Goal: Understand process/instructions: Learn how to perform a task or action

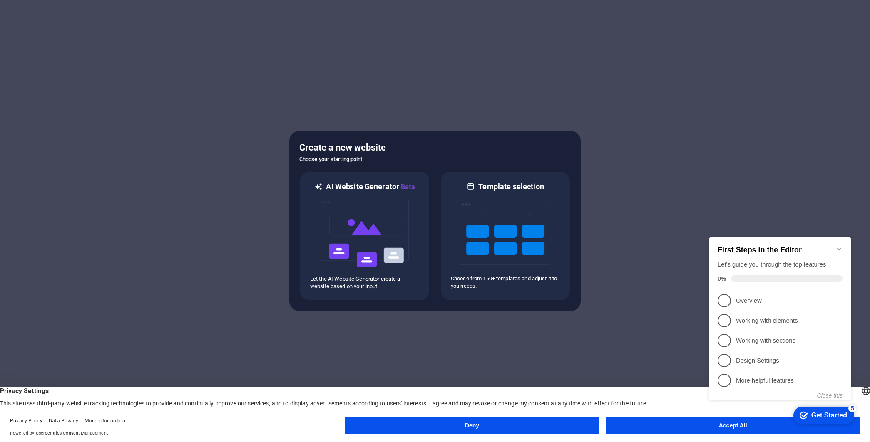
click div "checkmark Get Started 5 First Steps in the Editor Let's guide you through the t…"
click at [811, 412] on div "Get Started" at bounding box center [829, 415] width 36 height 7
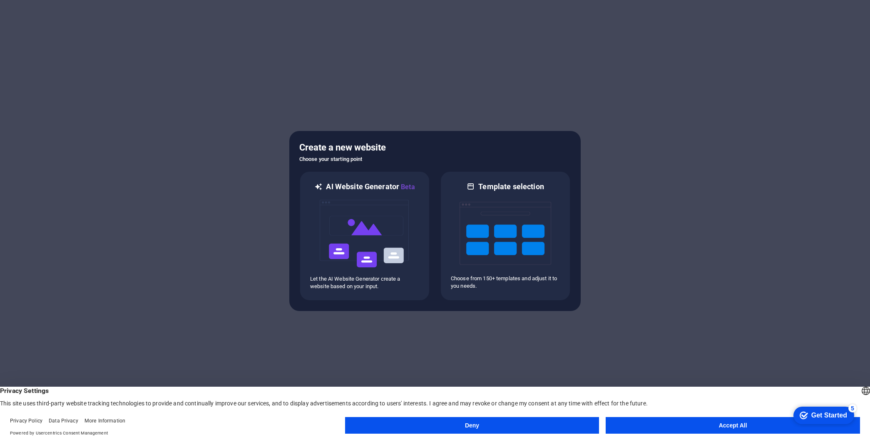
click at [718, 420] on button "Accept All" at bounding box center [733, 425] width 254 height 17
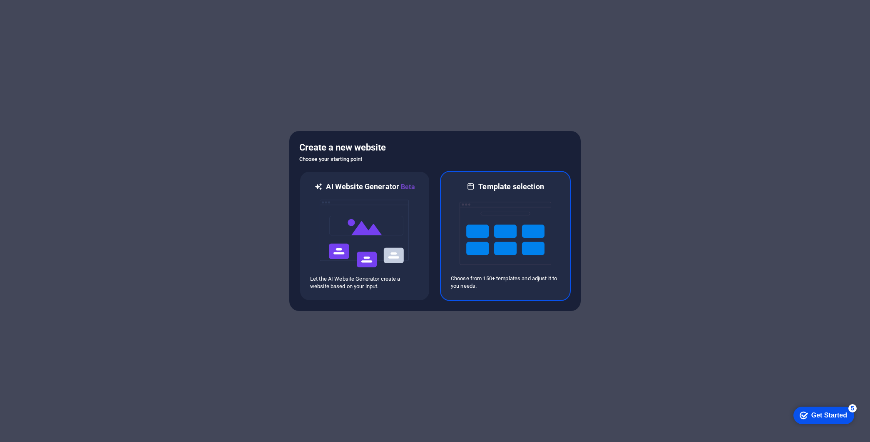
click at [509, 226] on img at bounding box center [505, 233] width 92 height 83
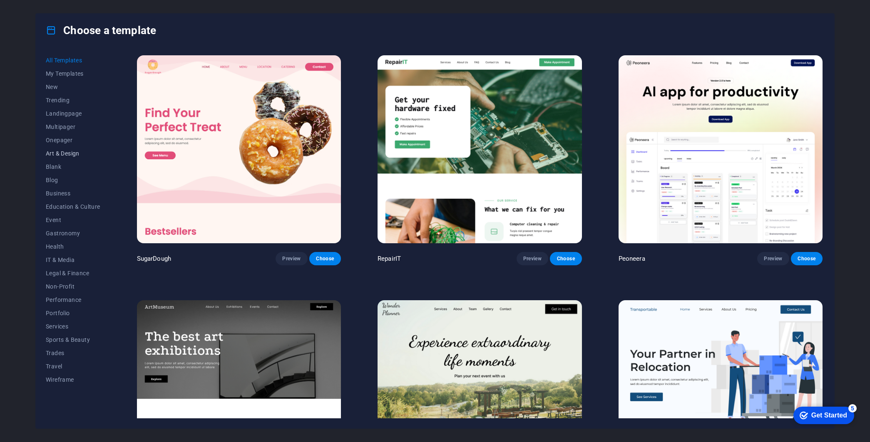
click at [57, 152] on span "Art & Design" at bounding box center [73, 153] width 55 height 7
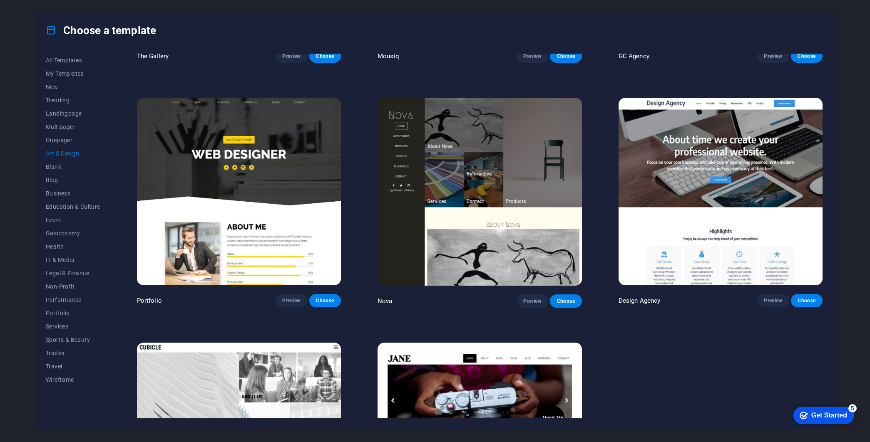
scroll to position [800, 0]
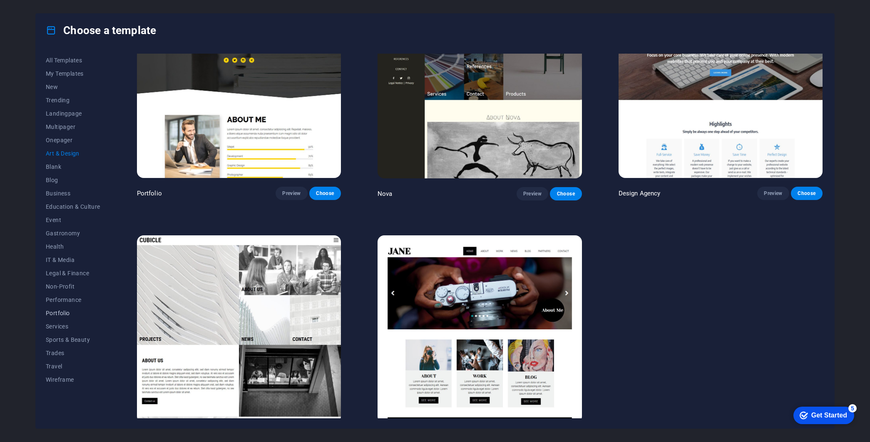
click at [60, 312] on span "Portfolio" at bounding box center [73, 313] width 55 height 7
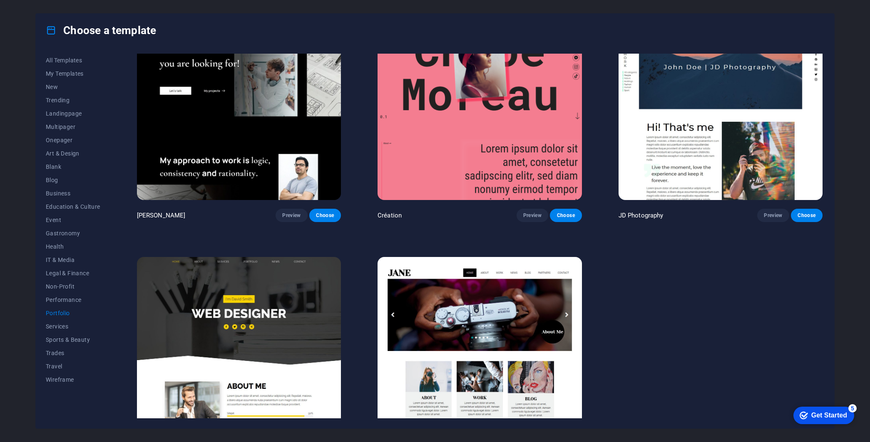
scroll to position [321, 0]
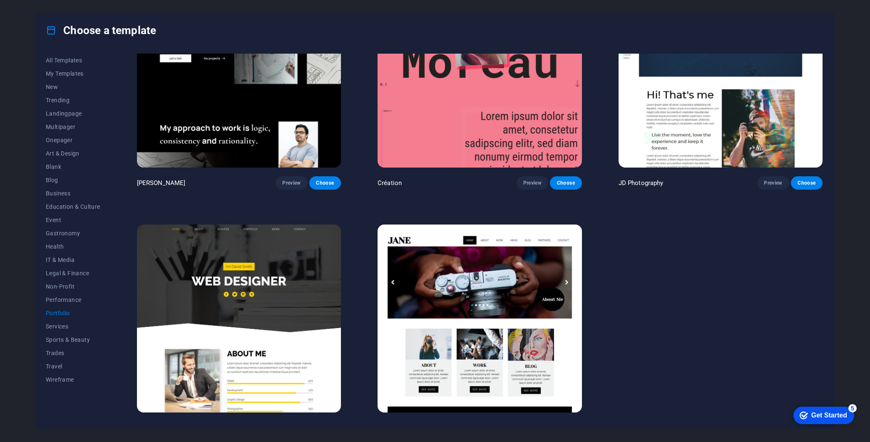
click at [523, 425] on span "Preview" at bounding box center [532, 428] width 18 height 7
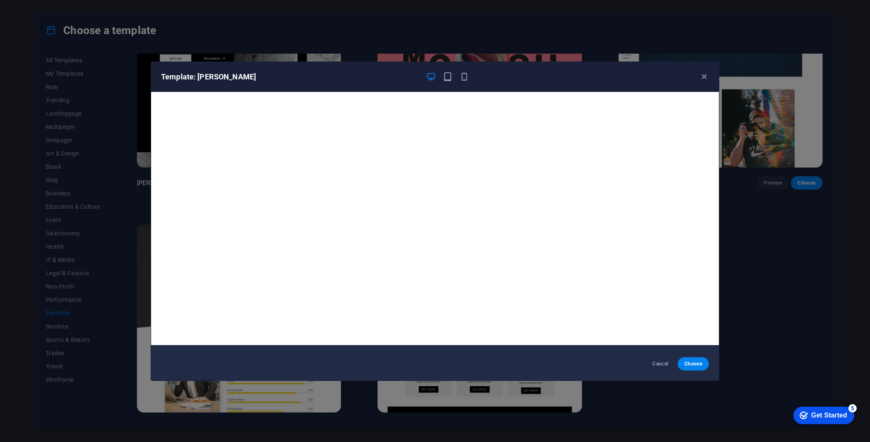
scroll to position [0, 0]
click at [705, 76] on icon "button" at bounding box center [704, 77] width 10 height 10
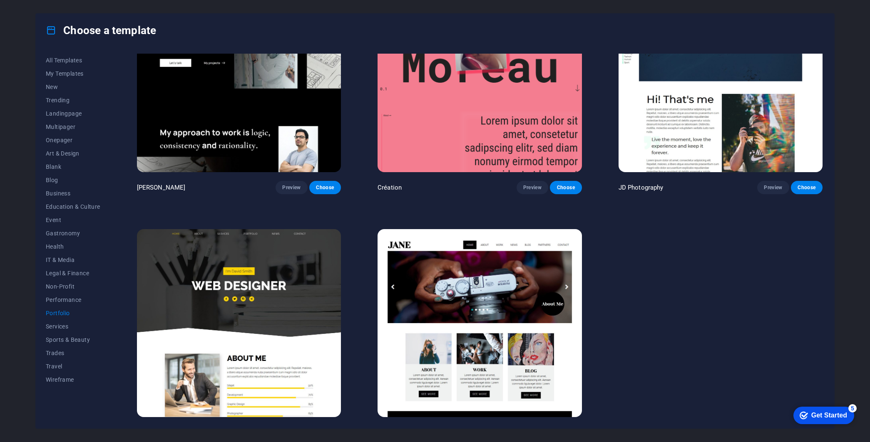
scroll to position [321, 0]
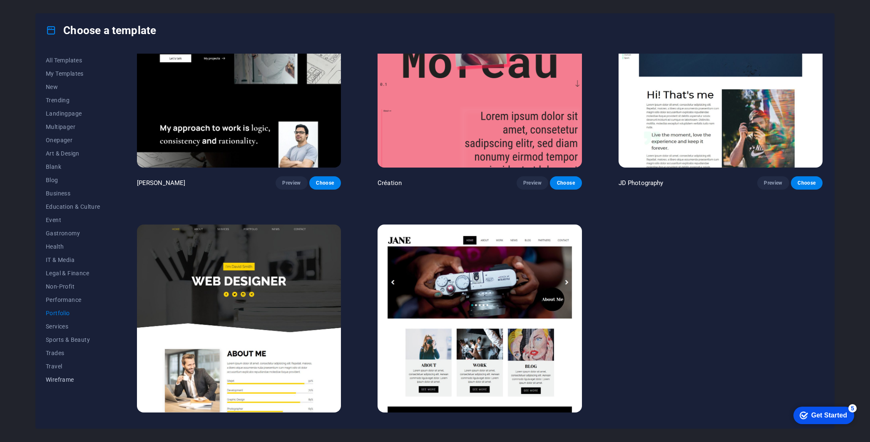
click at [58, 377] on span "Wireframe" at bounding box center [73, 380] width 55 height 7
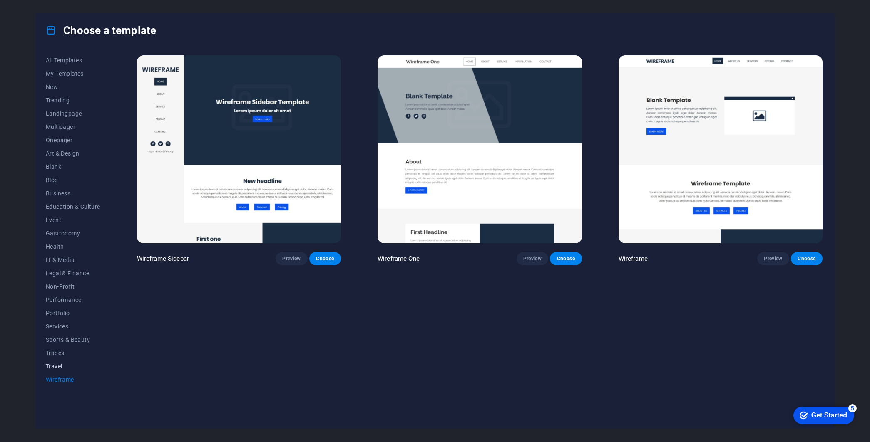
click at [60, 364] on span "Travel" at bounding box center [73, 366] width 55 height 7
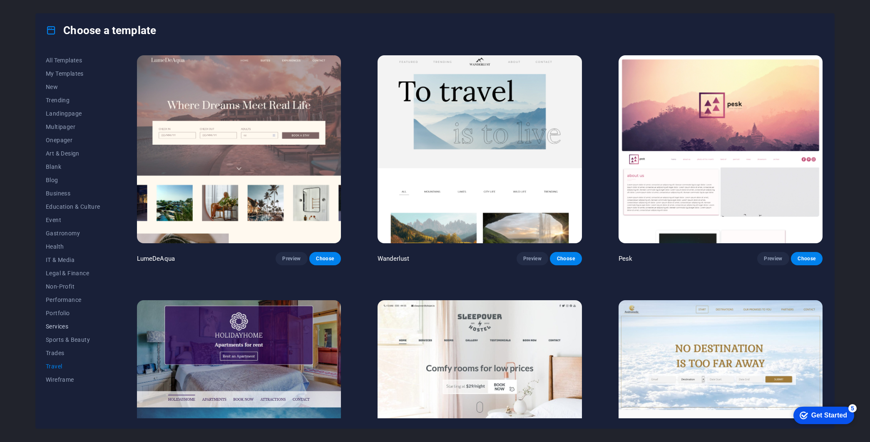
click at [65, 327] on span "Services" at bounding box center [73, 326] width 55 height 7
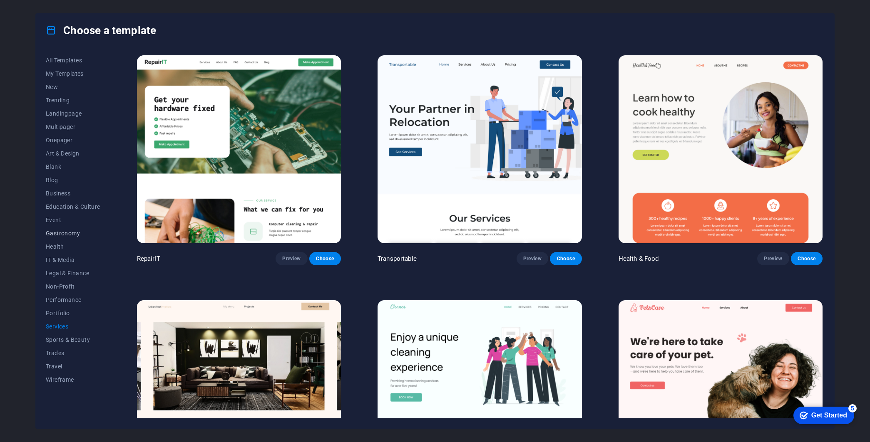
click at [58, 233] on span "Gastronomy" at bounding box center [73, 233] width 55 height 7
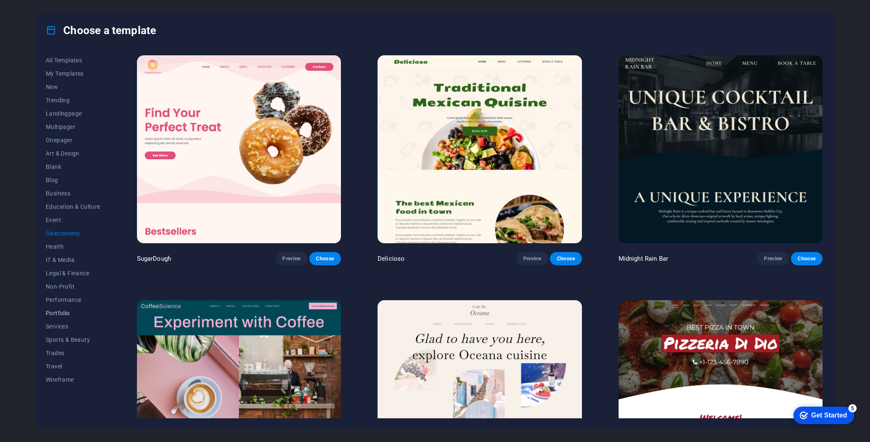
click at [62, 312] on span "Portfolio" at bounding box center [73, 313] width 55 height 7
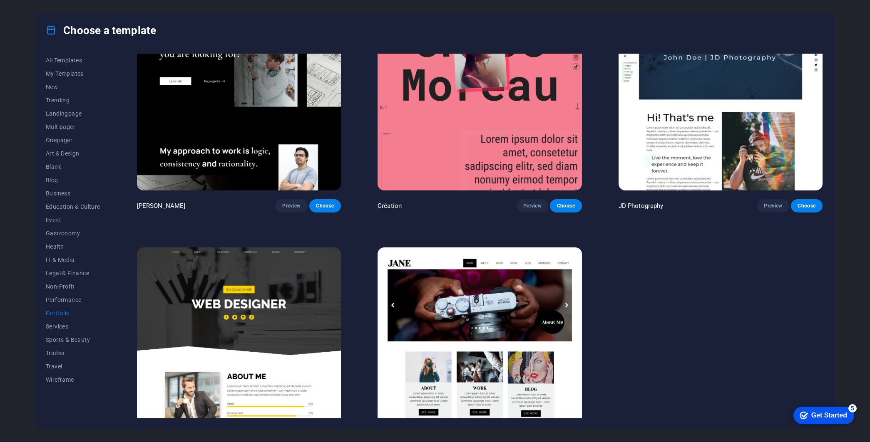
scroll to position [321, 0]
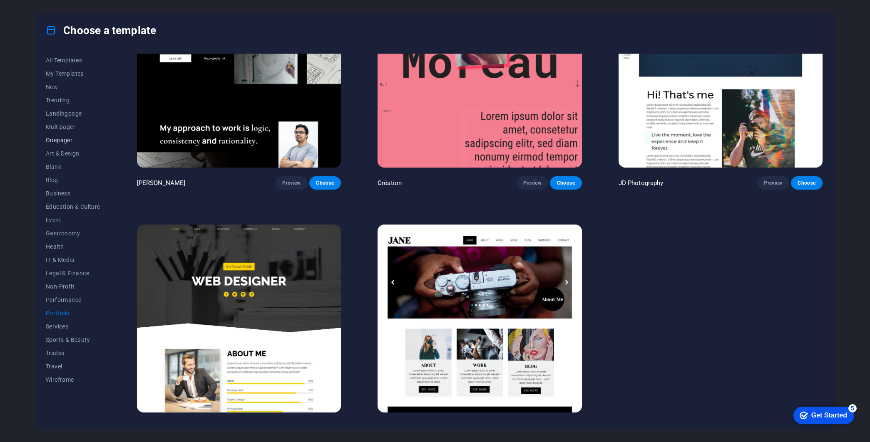
click at [65, 141] on span "Onepager" at bounding box center [73, 140] width 55 height 7
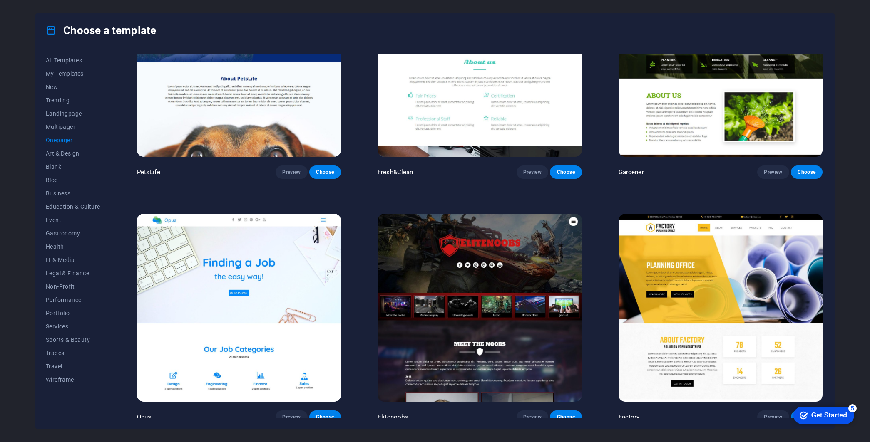
scroll to position [3255, 0]
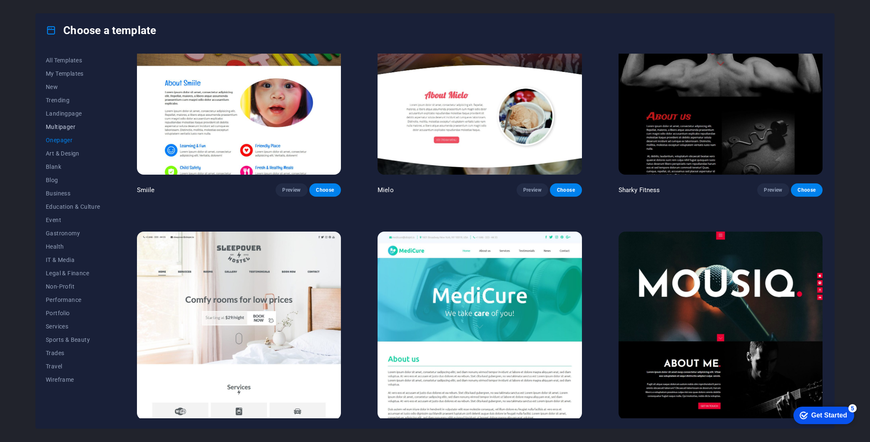
click at [63, 127] on span "Multipager" at bounding box center [73, 127] width 55 height 7
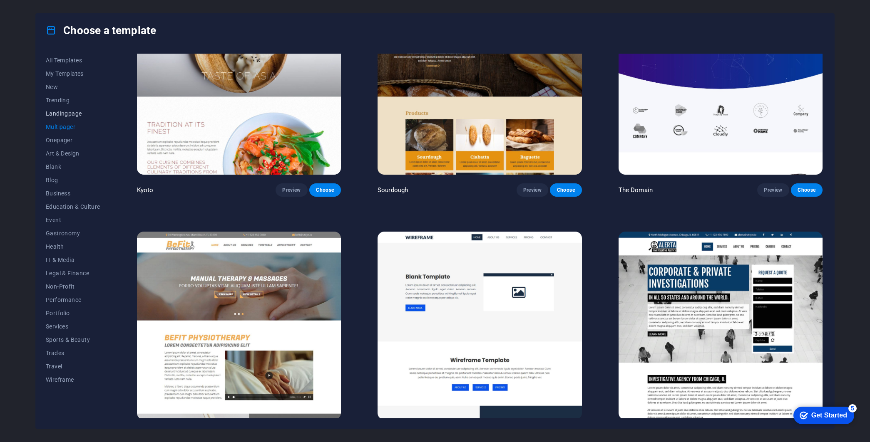
click at [67, 117] on span "Landingpage" at bounding box center [73, 113] width 55 height 7
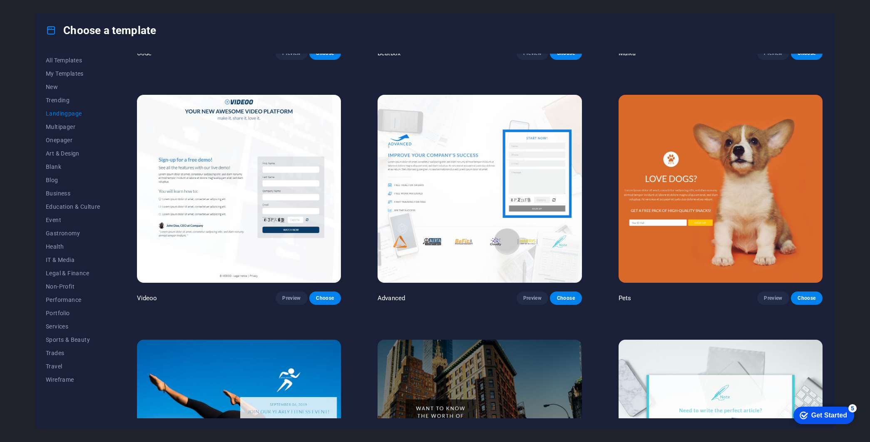
scroll to position [0, 0]
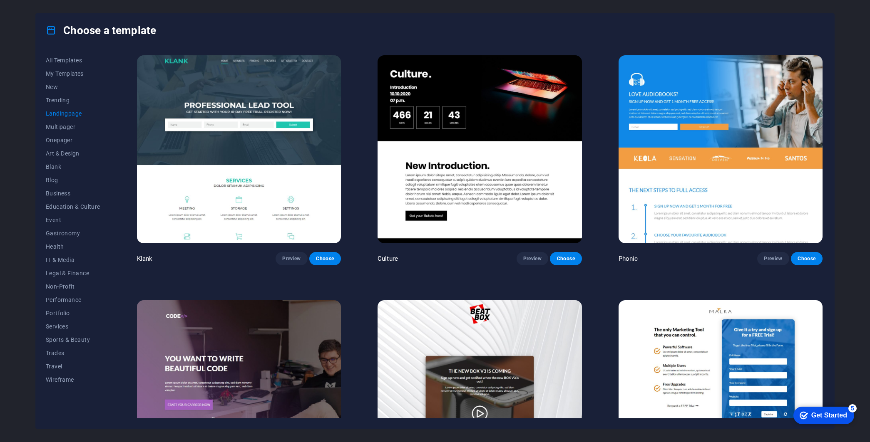
click at [50, 29] on icon at bounding box center [51, 30] width 11 height 11
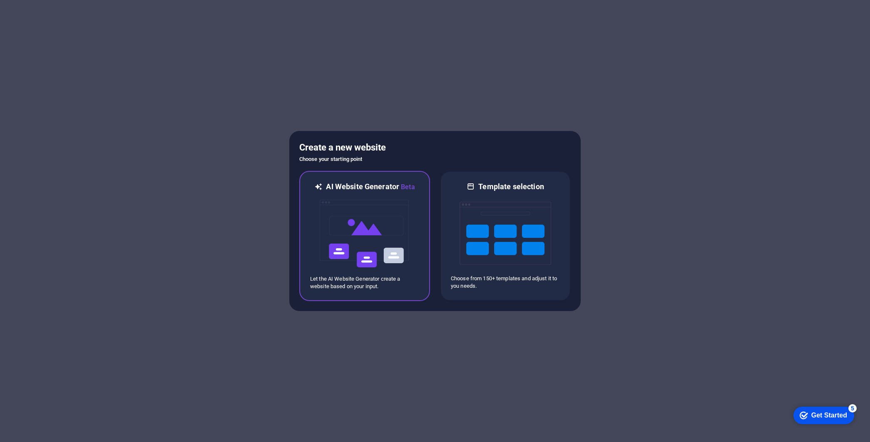
click at [372, 220] on img at bounding box center [365, 233] width 92 height 83
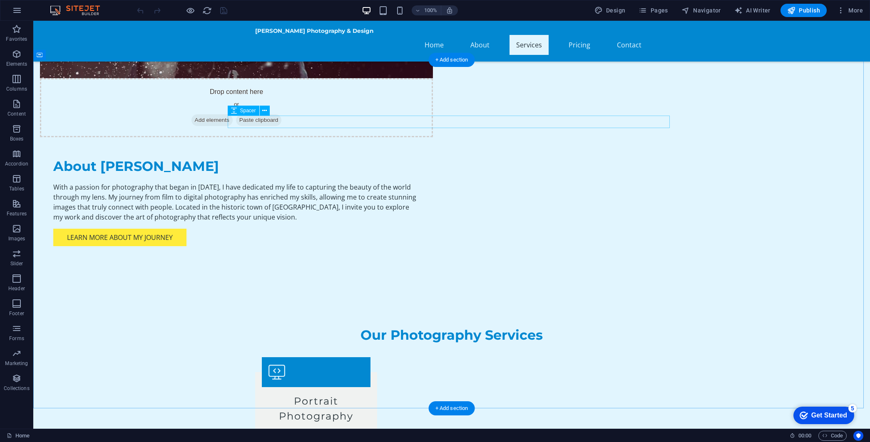
scroll to position [542, 0]
